Goal: Navigation & Orientation: Find specific page/section

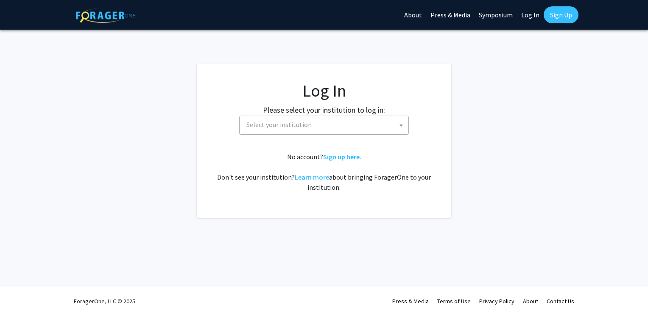
select select
click at [322, 131] on span "Select your institution" at bounding box center [325, 124] width 165 height 17
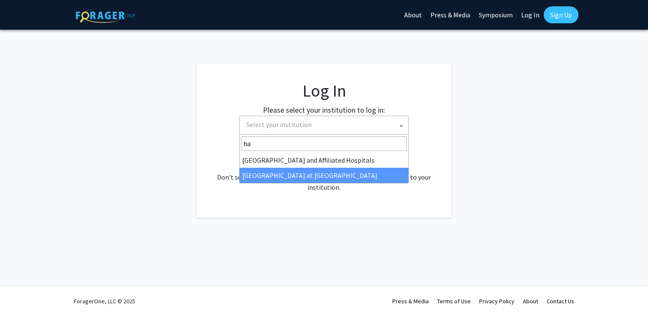
type input "ha"
select select "18"
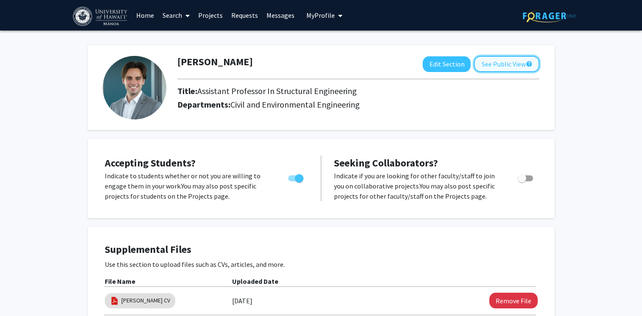
click at [488, 63] on button "See Public View help" at bounding box center [506, 64] width 65 height 16
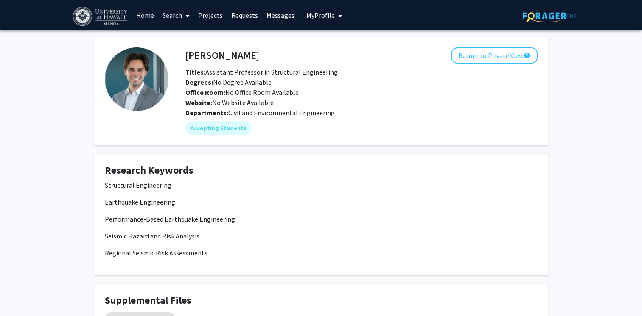
click at [244, 16] on link "Requests" at bounding box center [244, 15] width 35 height 30
